Goal: Task Accomplishment & Management: Manage account settings

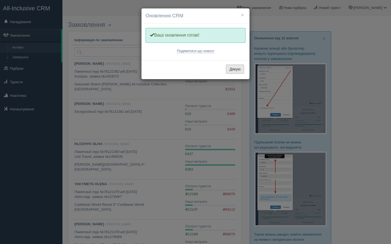
click at [235, 68] on button "Дякую" at bounding box center [235, 69] width 18 height 9
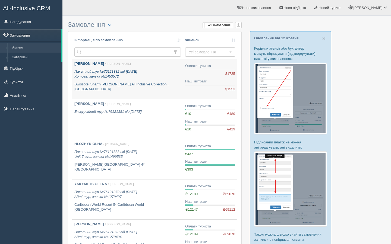
click at [164, 75] on p "Пакетний тур №76121382 від 08.10.2025 Kompas, заявка №1453572" at bounding box center [127, 74] width 106 height 10
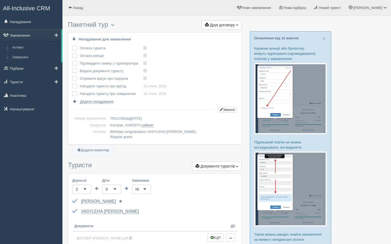
click at [27, 33] on link "Замовлення" at bounding box center [30, 35] width 61 height 12
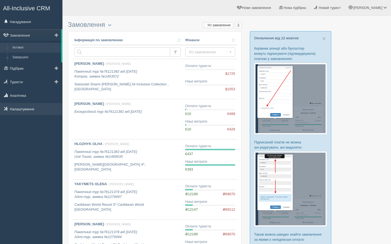
drag, startPoint x: 27, startPoint y: 110, endPoint x: 44, endPoint y: 113, distance: 17.1
click at [27, 110] on link "Налаштування" at bounding box center [31, 109] width 62 height 12
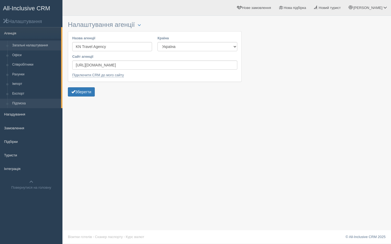
click at [30, 106] on link "Підписка" at bounding box center [35, 104] width 51 height 10
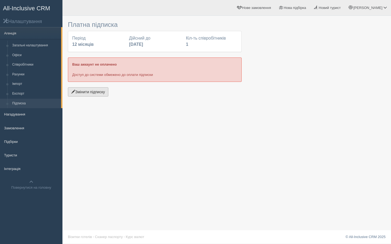
click at [84, 91] on button "Змінити підписку" at bounding box center [88, 91] width 40 height 9
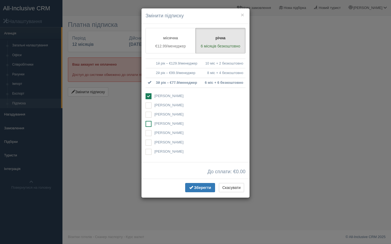
drag, startPoint x: 149, startPoint y: 123, endPoint x: 149, endPoint y: 112, distance: 10.9
click at [149, 123] on ins at bounding box center [148, 124] width 6 height 6
checkbox input "true"
click at [147, 95] on ins at bounding box center [148, 96] width 6 height 6
checkbox input "false"
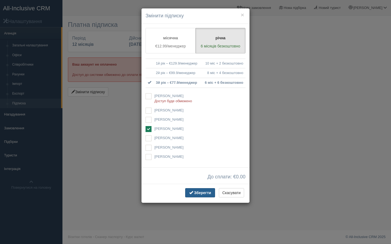
click at [201, 193] on span "Зберегти" at bounding box center [202, 193] width 17 height 4
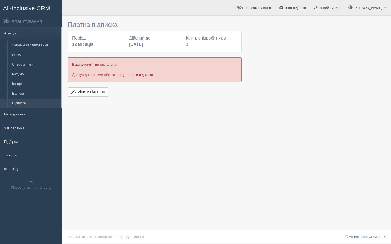
click at [26, 13] on link "All-Inclusive CRM" at bounding box center [31, 7] width 62 height 15
